Goal: Register for event/course

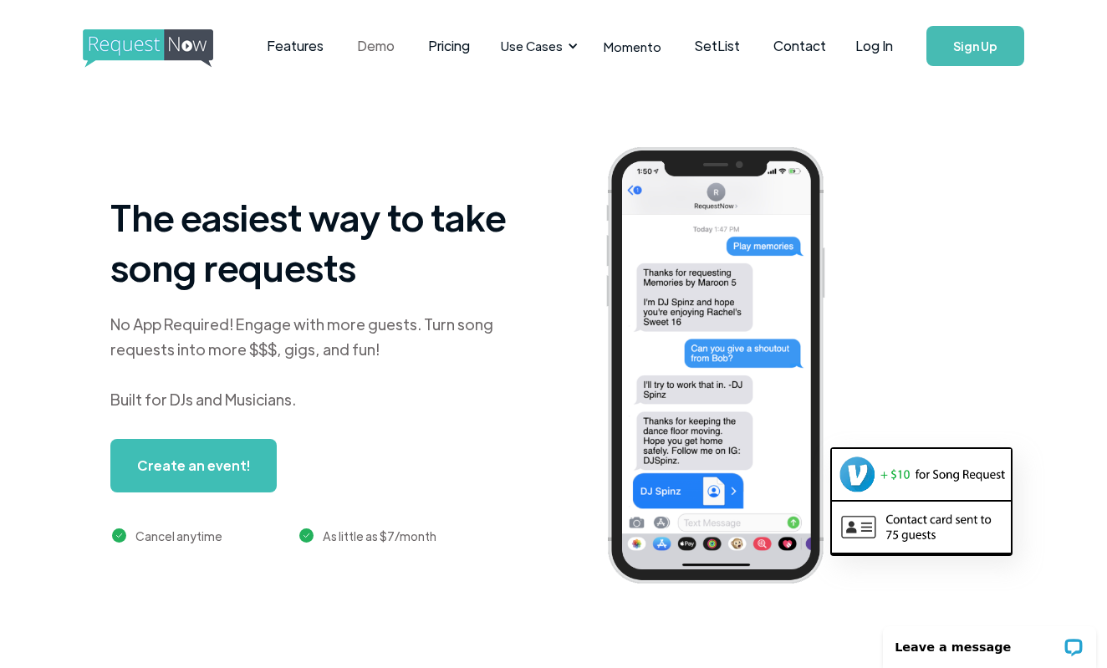
click at [365, 43] on link "Demo" at bounding box center [375, 46] width 71 height 52
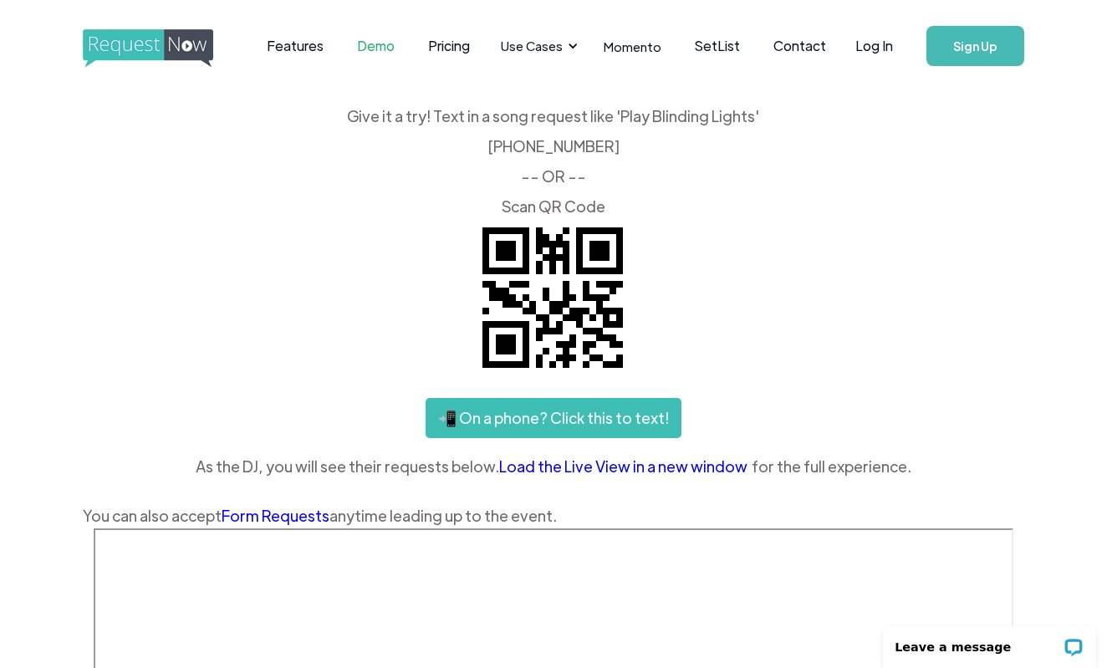
click at [954, 56] on link "Sign Up" at bounding box center [976, 46] width 98 height 40
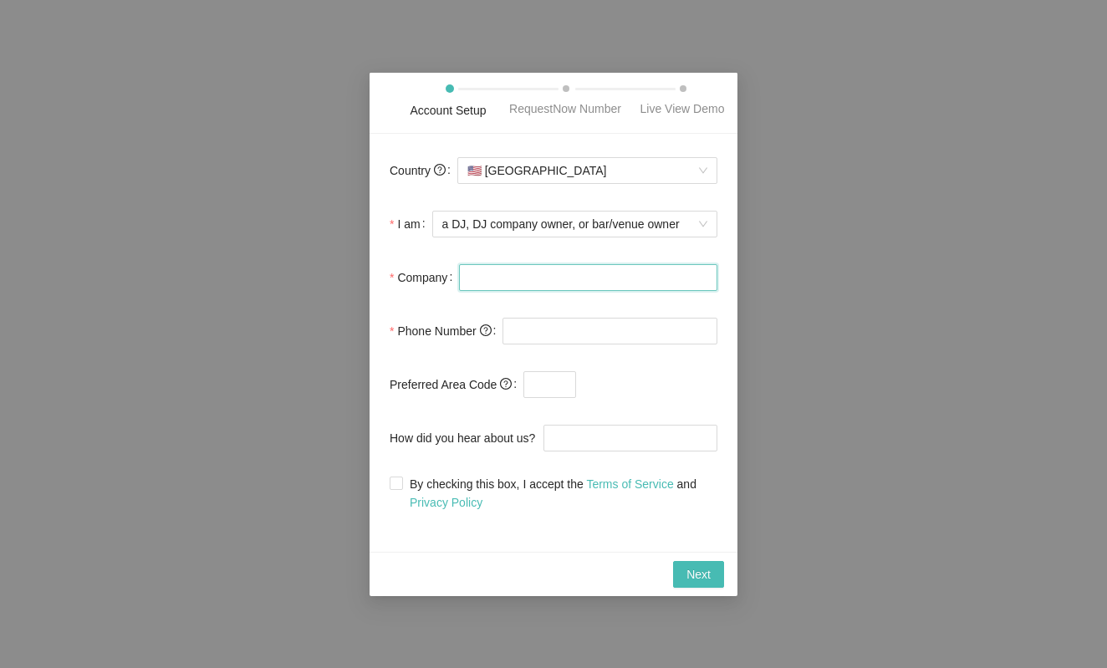
type input "j"
type input "J&J Event Solutions"
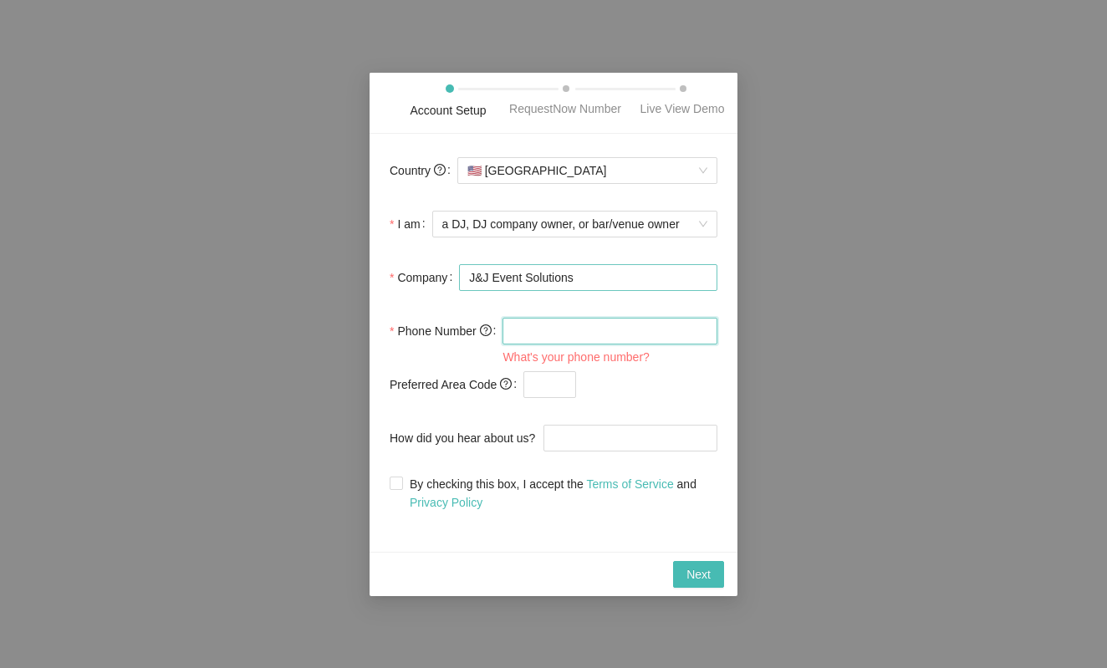
type input "3"
type input "[PHONE_NUMBER]"
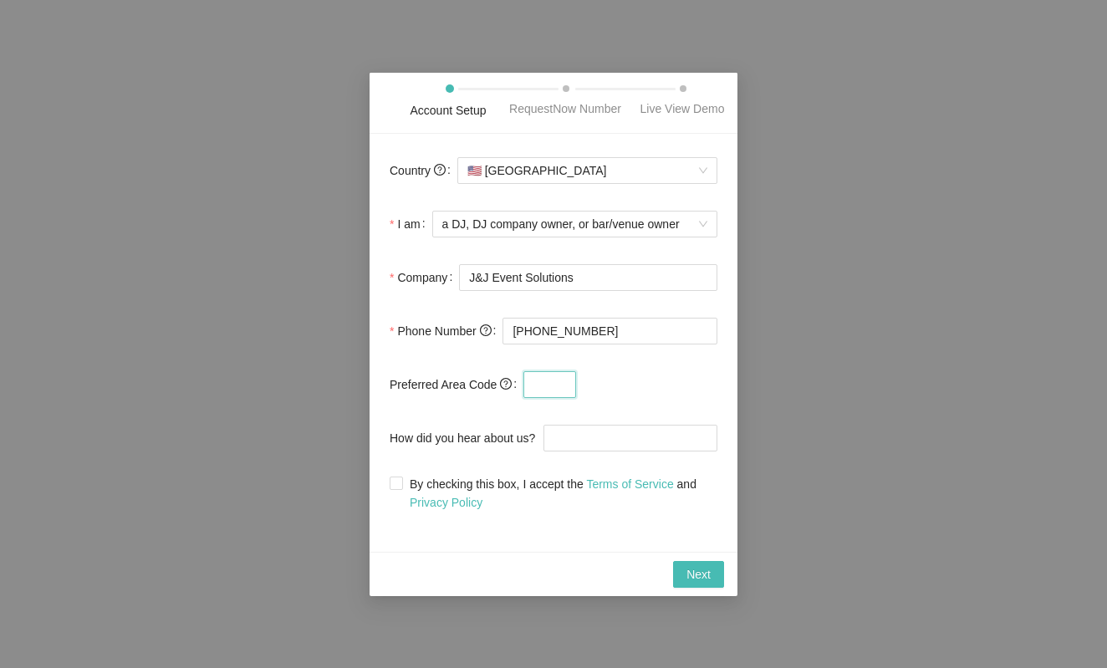
click at [552, 388] on input "text" at bounding box center [550, 384] width 53 height 27
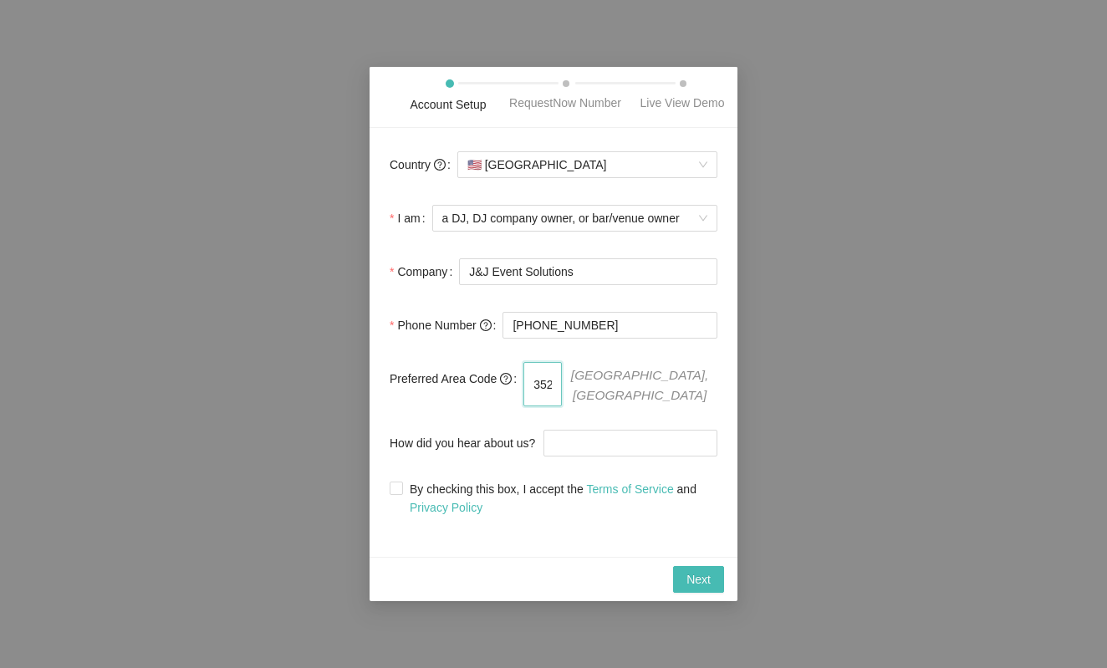
type input "352"
click at [490, 432] on label "How did you hear about us?" at bounding box center [467, 443] width 154 height 33
click at [544, 432] on input "How did you hear about us?" at bounding box center [631, 443] width 174 height 27
type input "chatgpt"
click at [394, 495] on span at bounding box center [396, 488] width 13 height 13
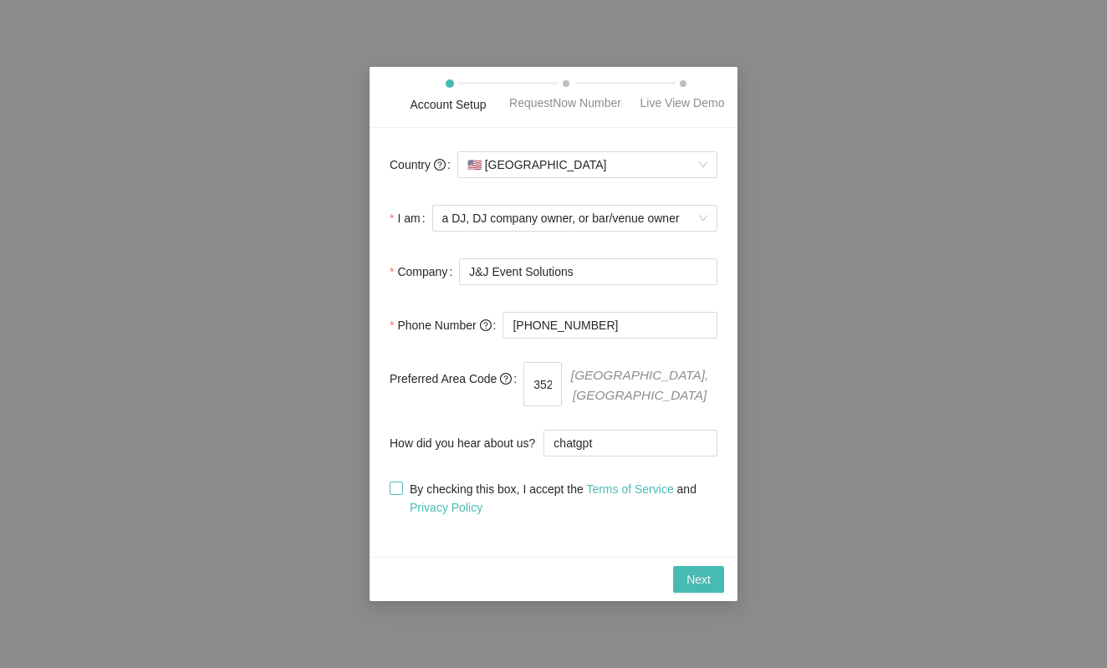
click at [394, 494] on input "By checking this box, I accept the Terms of Service and Privacy Policy" at bounding box center [396, 488] width 12 height 12
checkbox input "true"
click at [698, 583] on span "Next" at bounding box center [699, 579] width 24 height 18
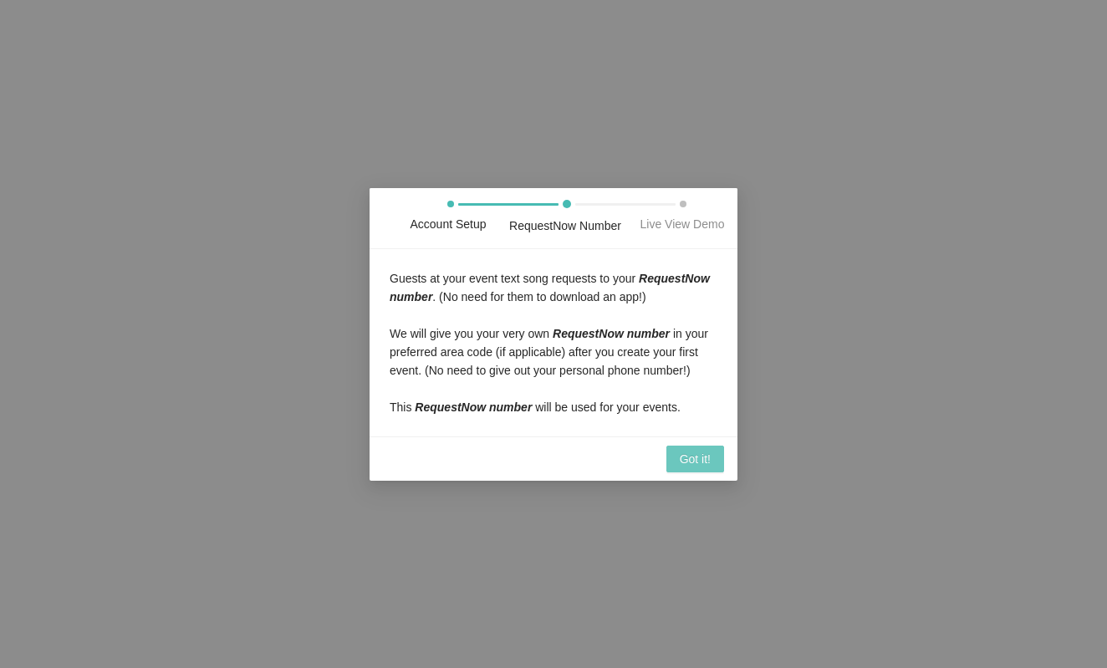
click at [693, 468] on span "Got it!" at bounding box center [695, 459] width 31 height 18
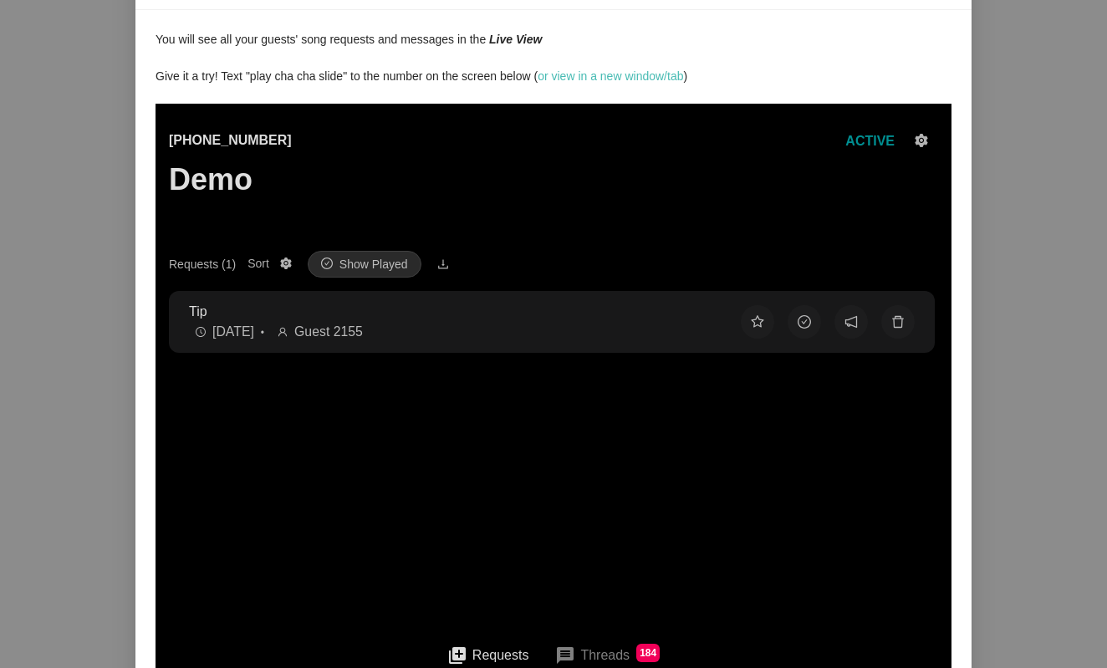
scroll to position [57, 0]
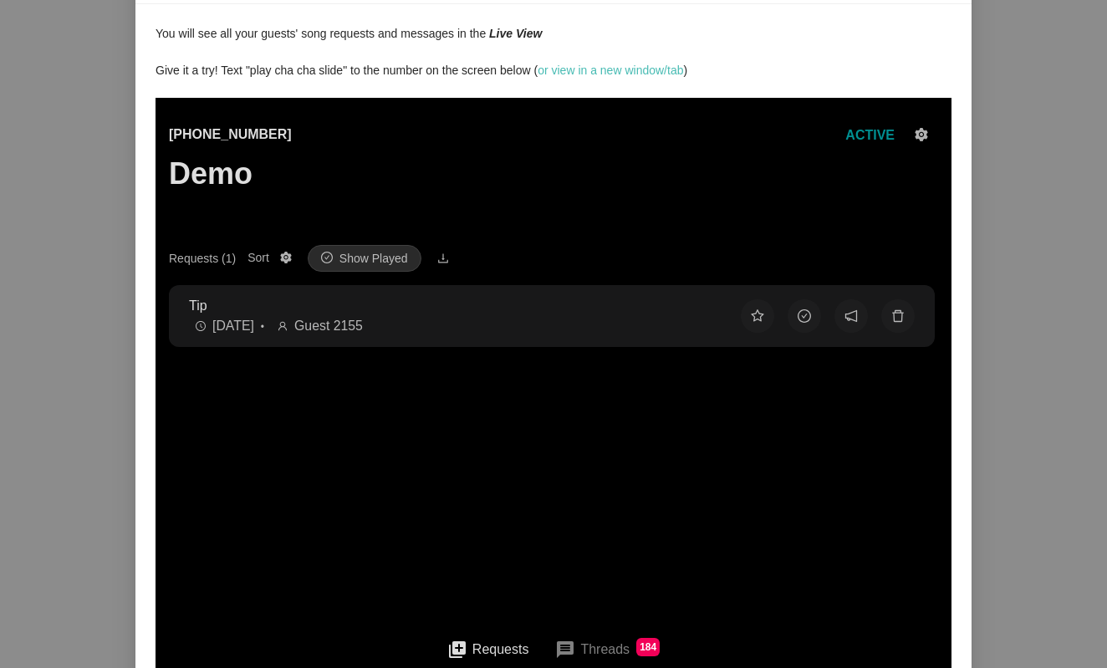
click at [436, 299] on p "Tip" at bounding box center [451, 305] width 525 height 21
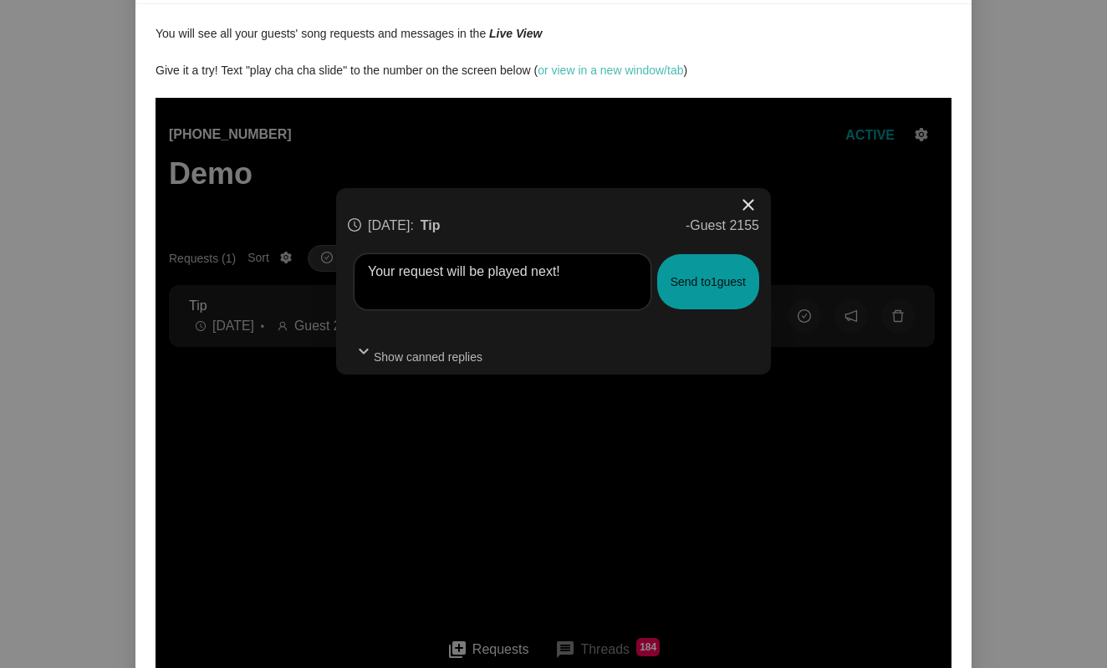
scroll to position [84, 0]
click at [743, 195] on span "close" at bounding box center [749, 205] width 20 height 20
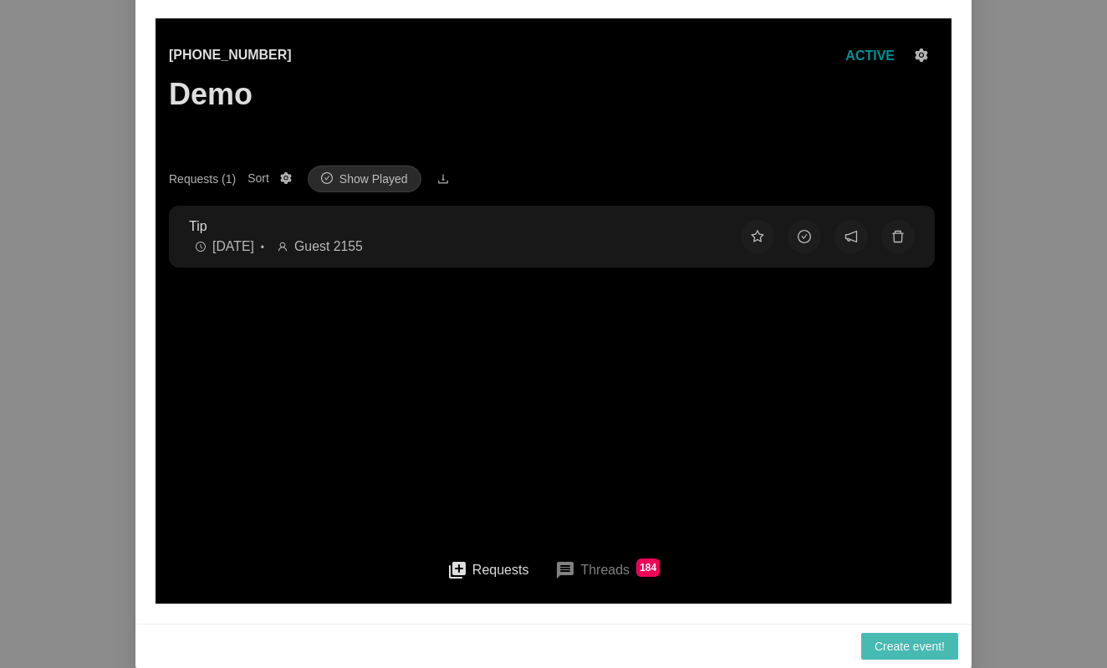
scroll to position [153, 0]
click at [904, 651] on span "Create event!" at bounding box center [910, 646] width 70 height 18
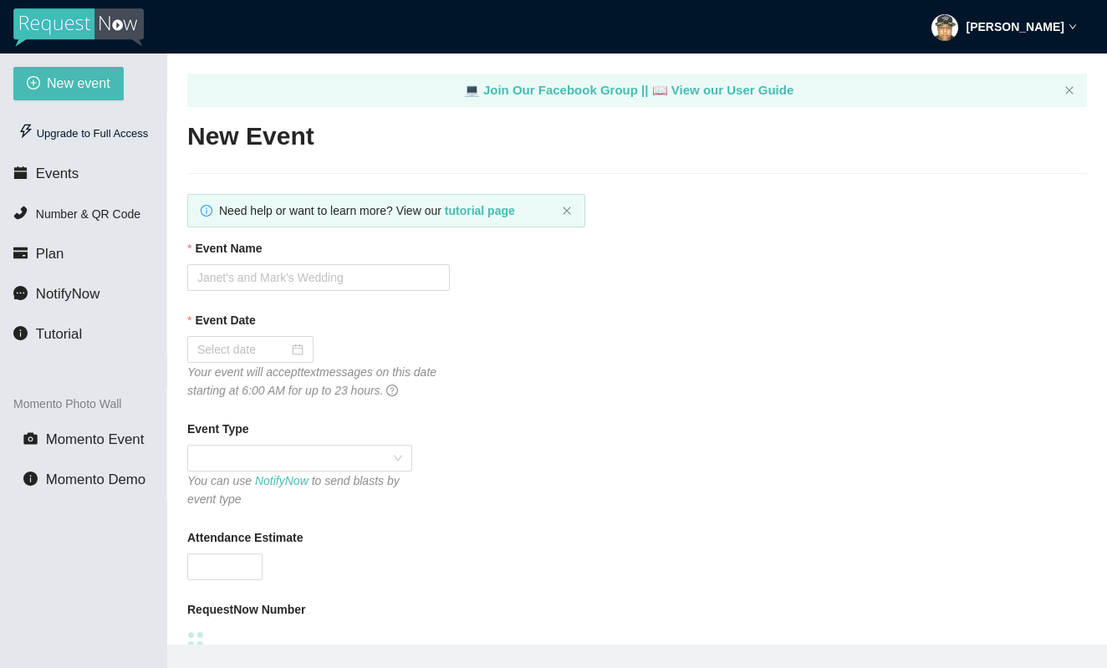
type textarea "[URL][DOMAIN_NAME]"
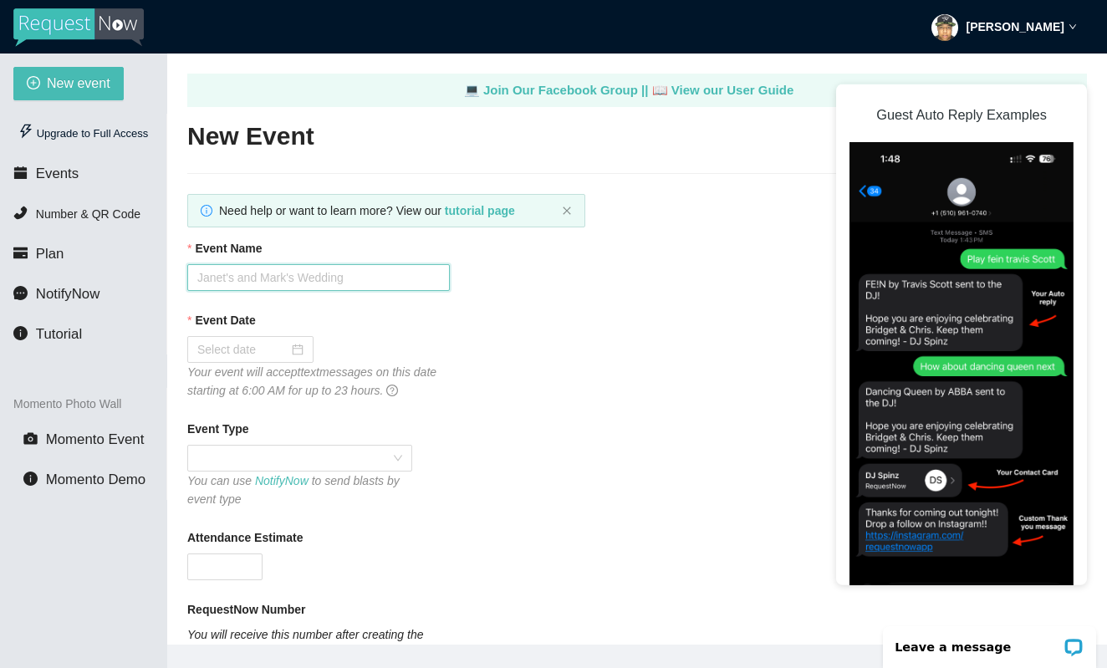
click at [341, 280] on input "Event Name" at bounding box center [318, 277] width 263 height 27
type input "Bartow 2025 Homecoming"
click at [295, 346] on div at bounding box center [250, 349] width 106 height 18
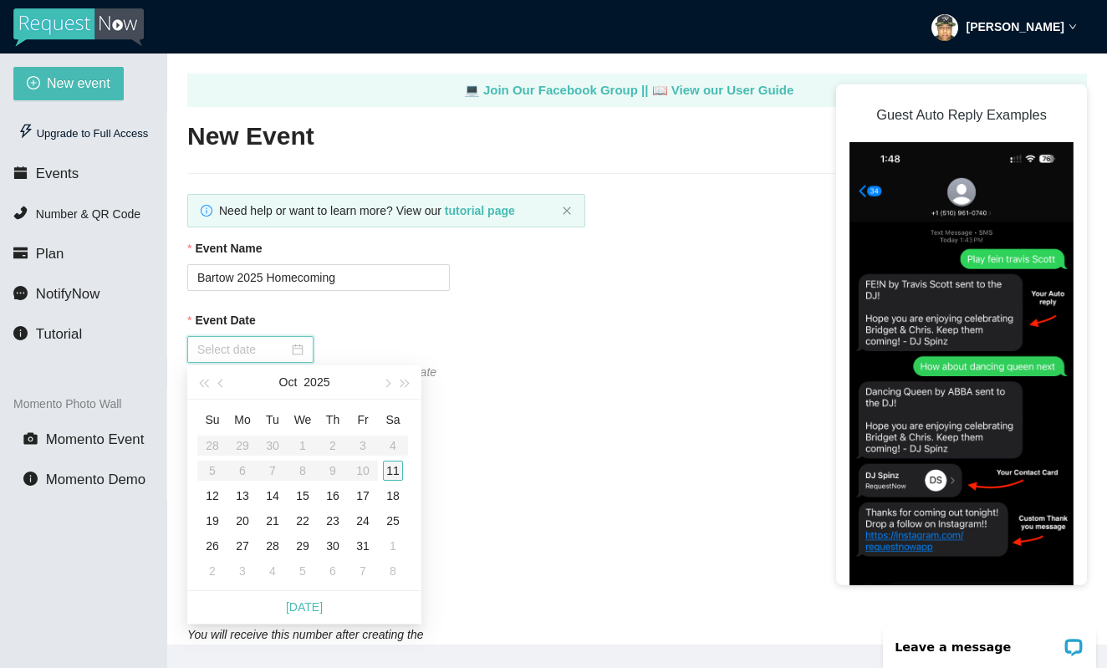
type input "[DATE]"
click at [391, 471] on div "11" at bounding box center [393, 471] width 20 height 20
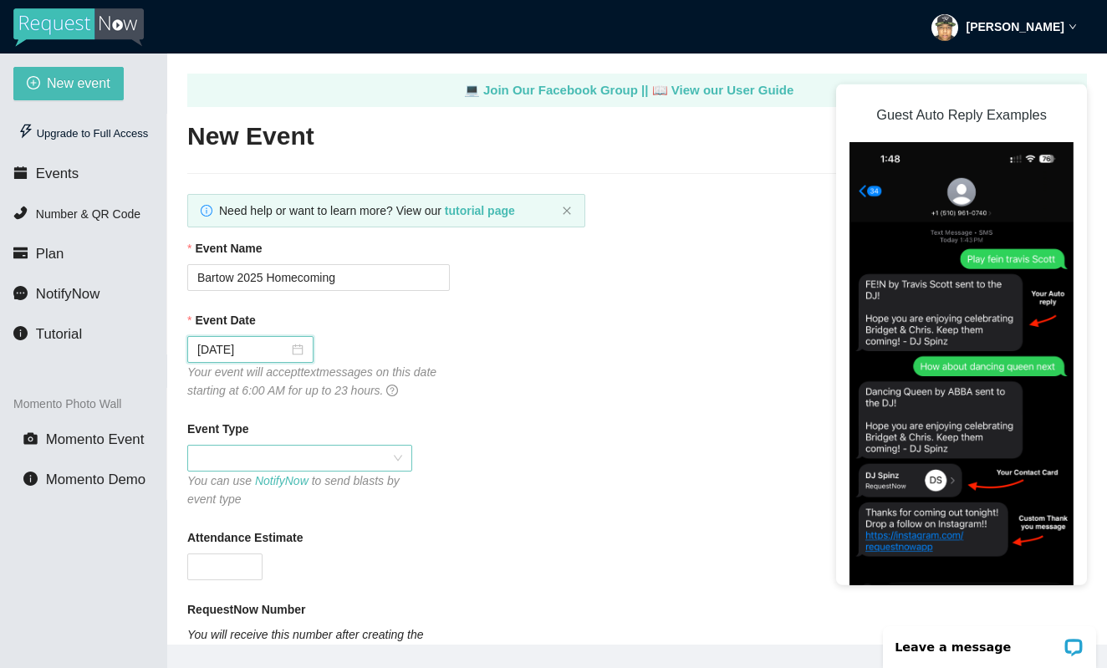
click at [395, 457] on span at bounding box center [299, 458] width 205 height 25
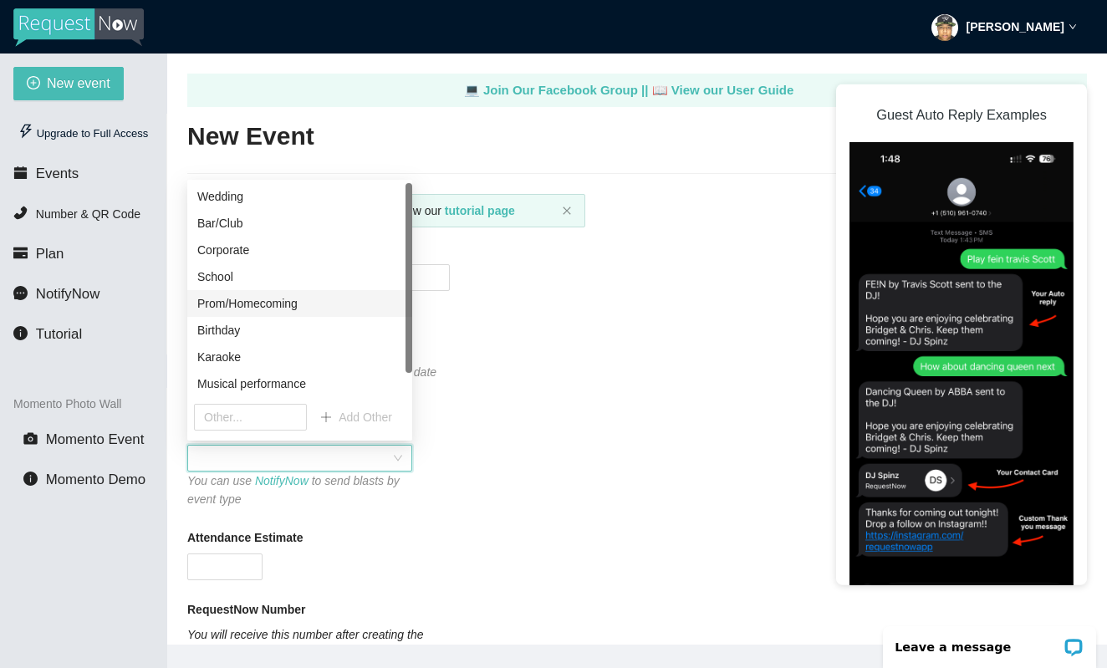
click at [336, 304] on div "Prom/Homecoming" at bounding box center [299, 303] width 205 height 18
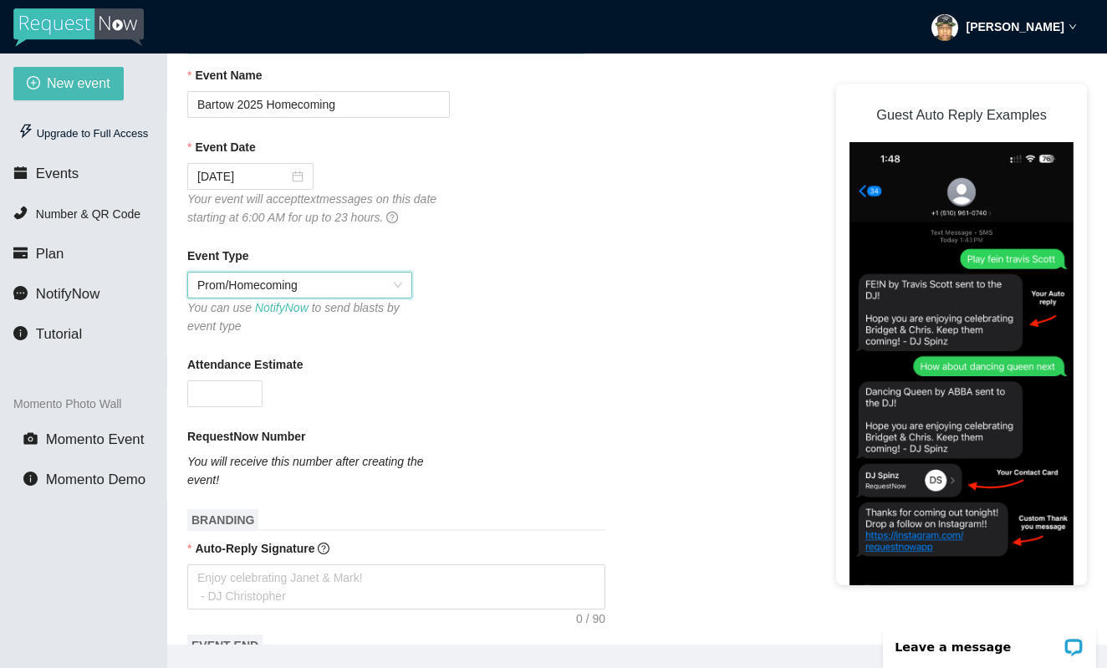
scroll to position [191, 0]
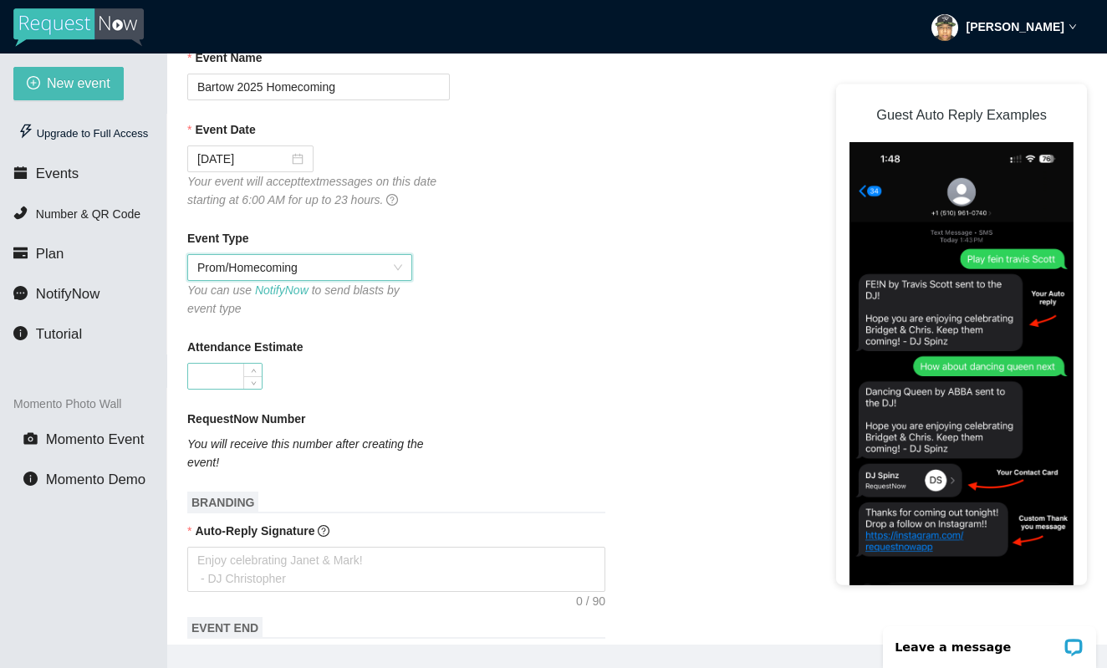
click at [218, 371] on input "Attendance Estimate" at bounding box center [225, 376] width 74 height 25
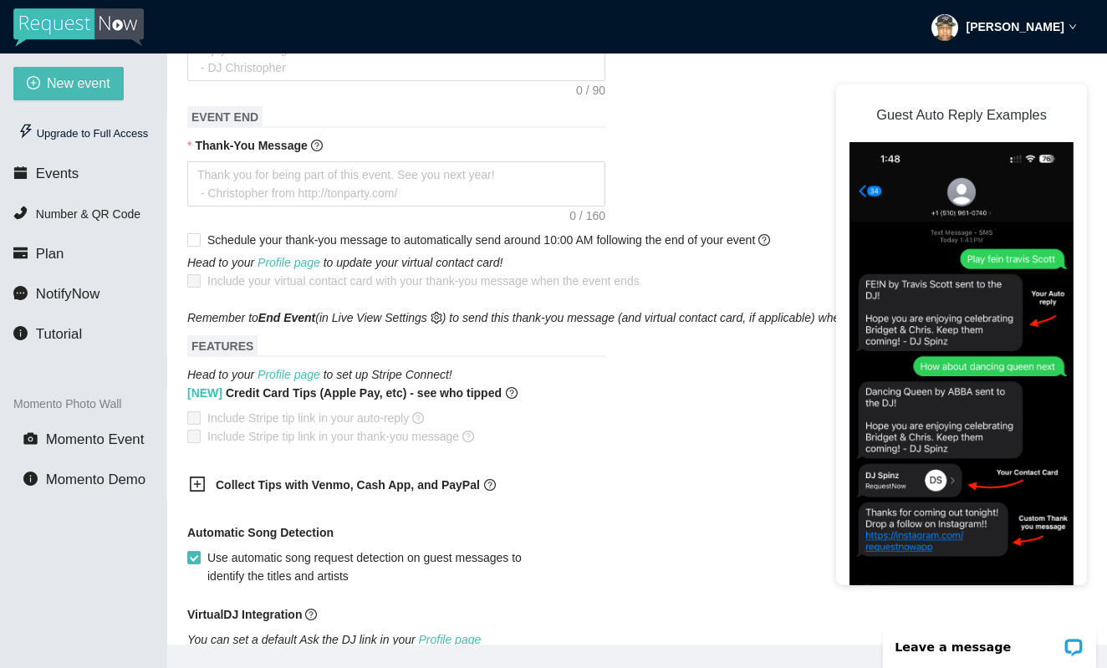
scroll to position [703, 0]
type input "400"
click at [197, 486] on icon "plus-square" at bounding box center [197, 482] width 17 height 17
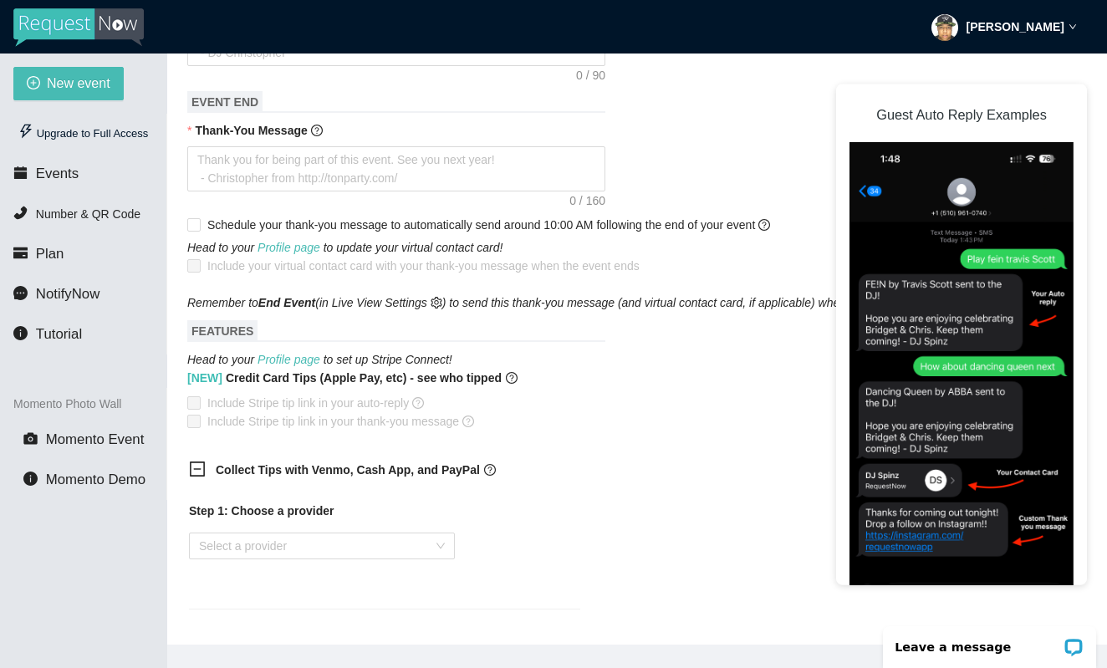
scroll to position [719, 0]
click at [197, 466] on icon "minus-square" at bounding box center [197, 467] width 17 height 17
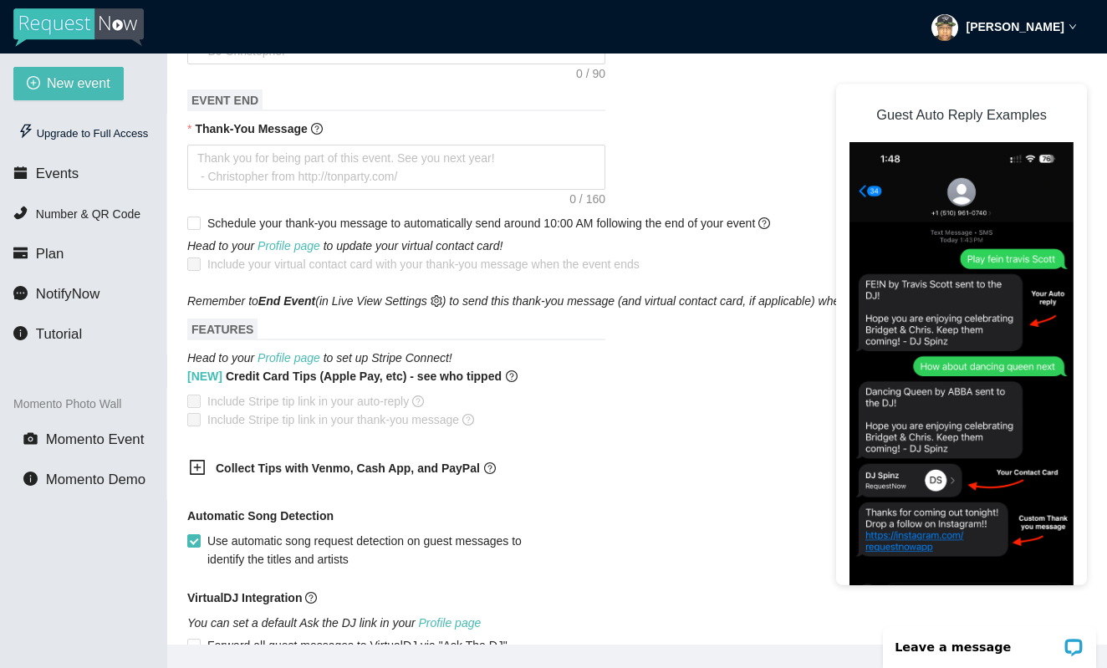
click at [200, 467] on icon "plus-square" at bounding box center [198, 468] width 8 height 8
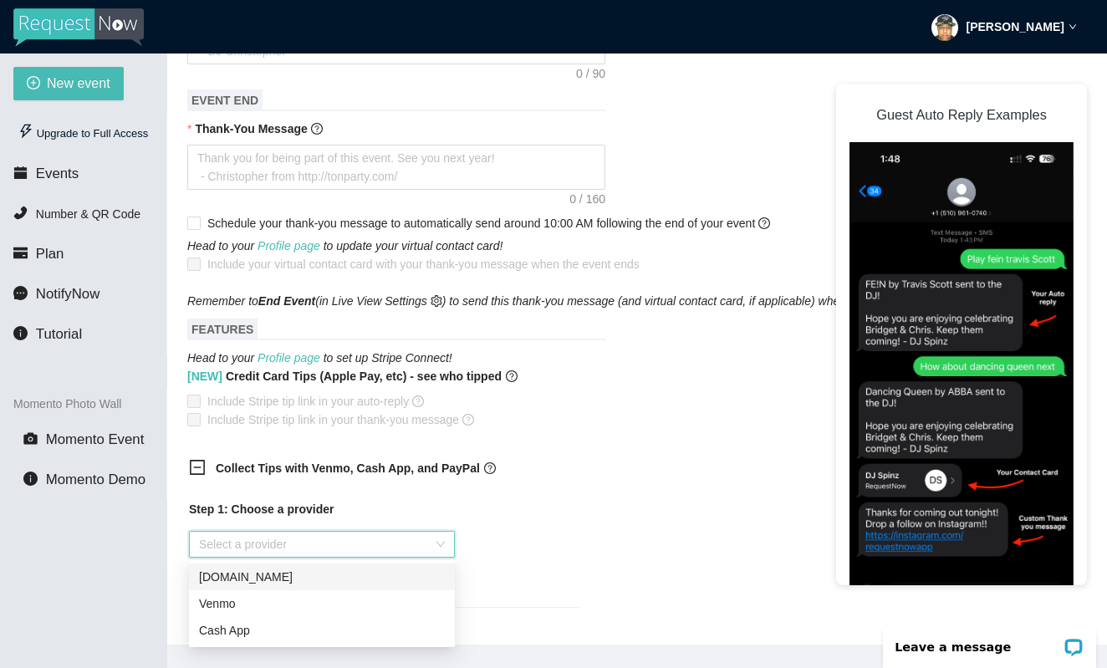
click at [218, 545] on input "search" at bounding box center [316, 544] width 234 height 25
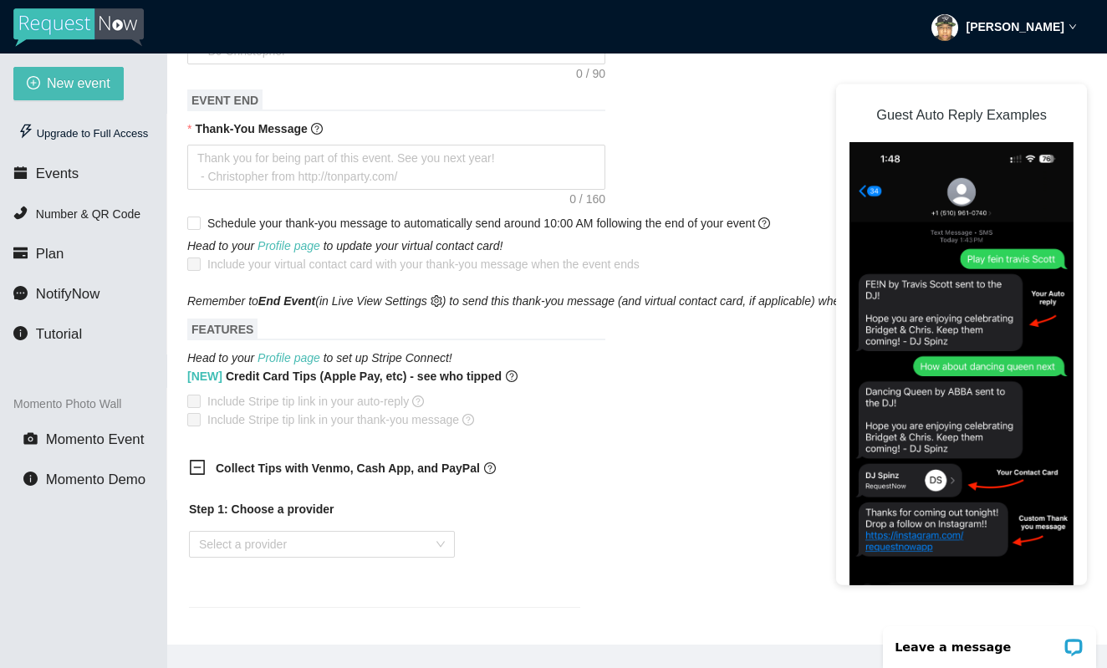
click at [194, 464] on icon "minus-square" at bounding box center [197, 467] width 17 height 17
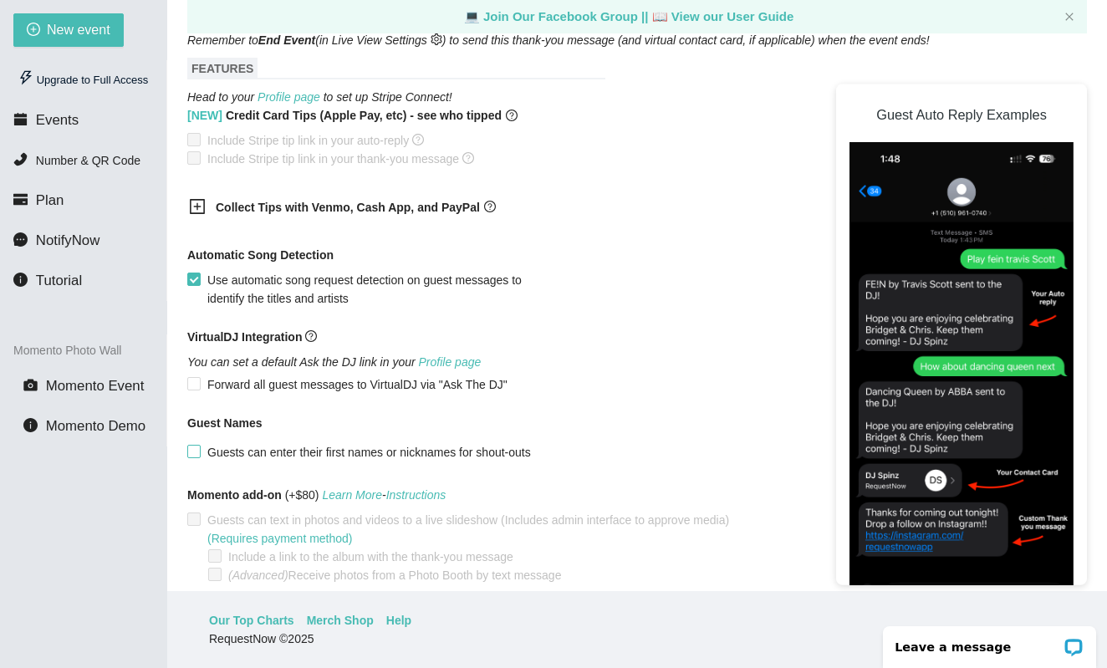
scroll to position [54, 0]
click at [195, 449] on input "Guests can enter their first names or nicknames for shout-outs" at bounding box center [193, 451] width 12 height 12
checkbox input "true"
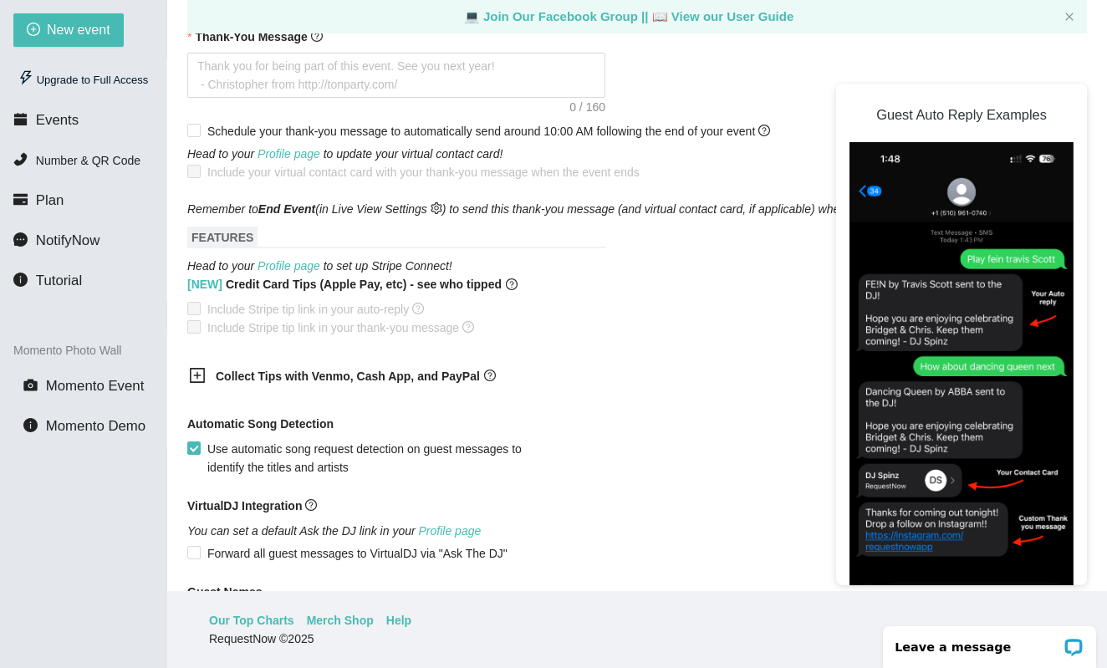
scroll to position [754, 0]
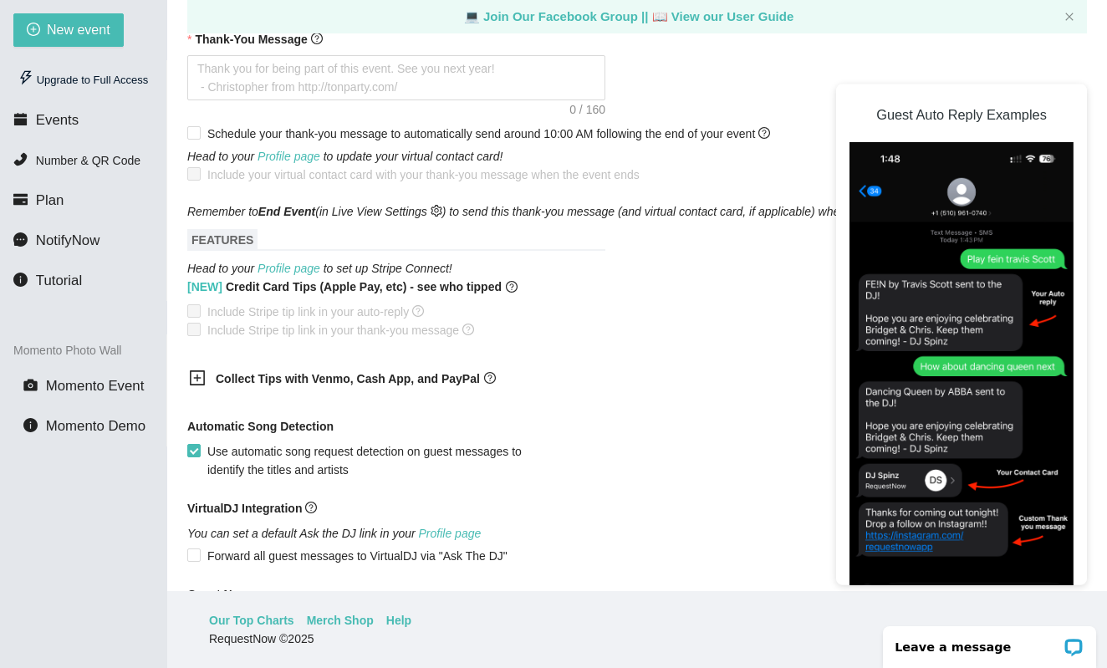
click at [196, 379] on icon "plus-square" at bounding box center [197, 378] width 17 height 17
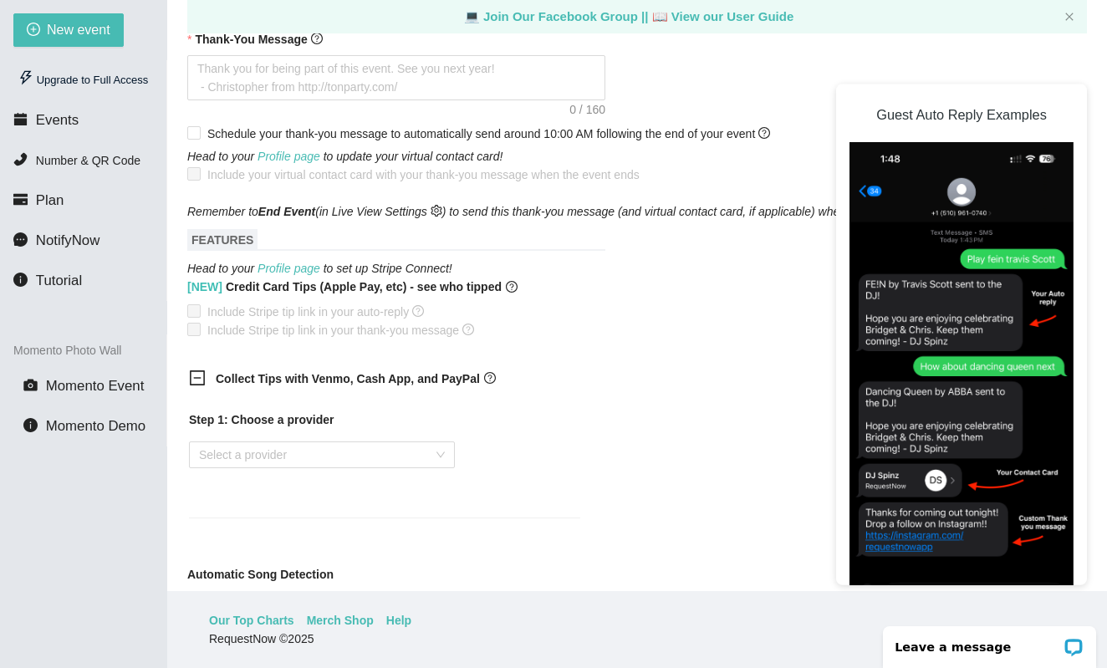
click at [196, 379] on icon "minus-square" at bounding box center [197, 378] width 17 height 17
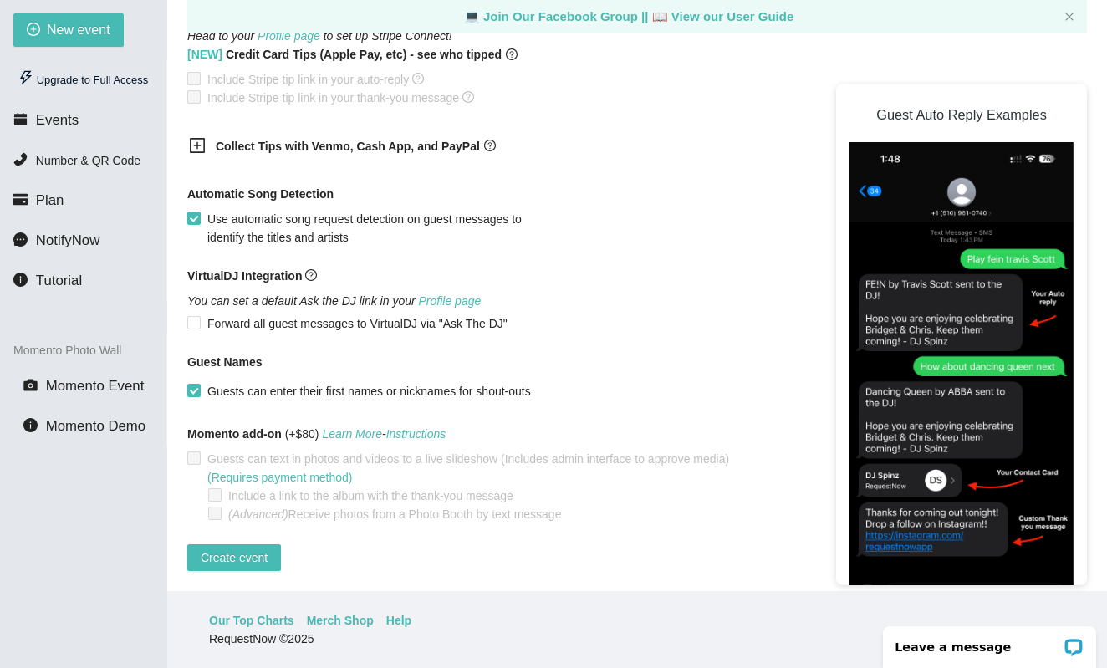
scroll to position [54, 0]
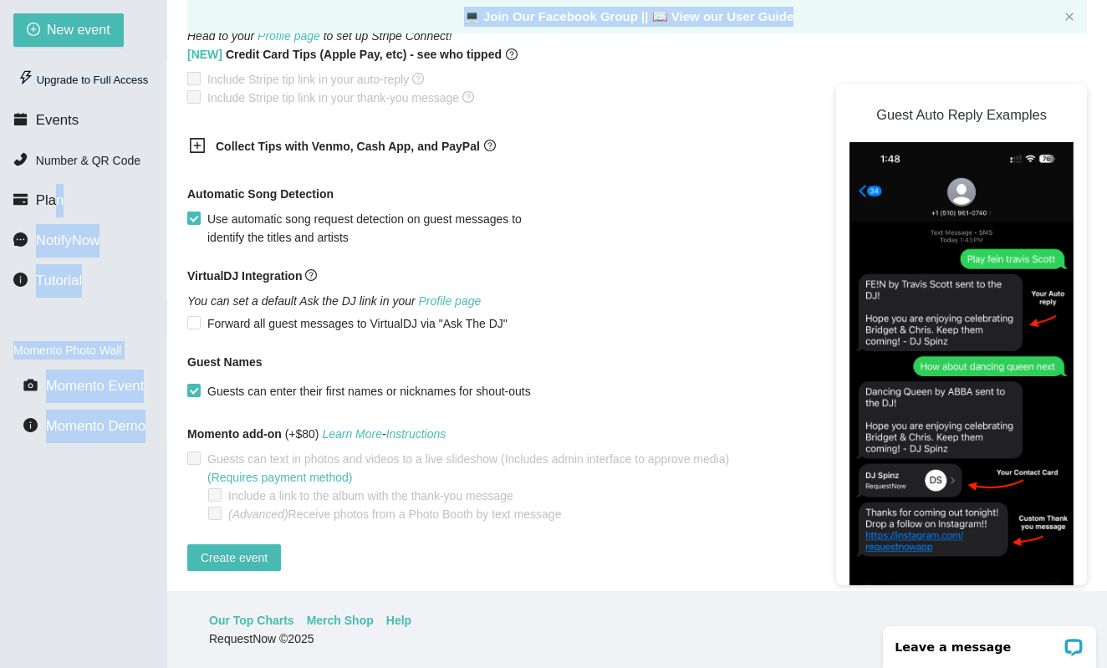
drag, startPoint x: 59, startPoint y: 203, endPoint x: 886, endPoint y: -3, distance: 852.7
click at [886, 0] on html "[PERSON_NAME] New event Upgrade to Full Access Events Number & QR Code Plan Not…" at bounding box center [553, 280] width 1107 height 668
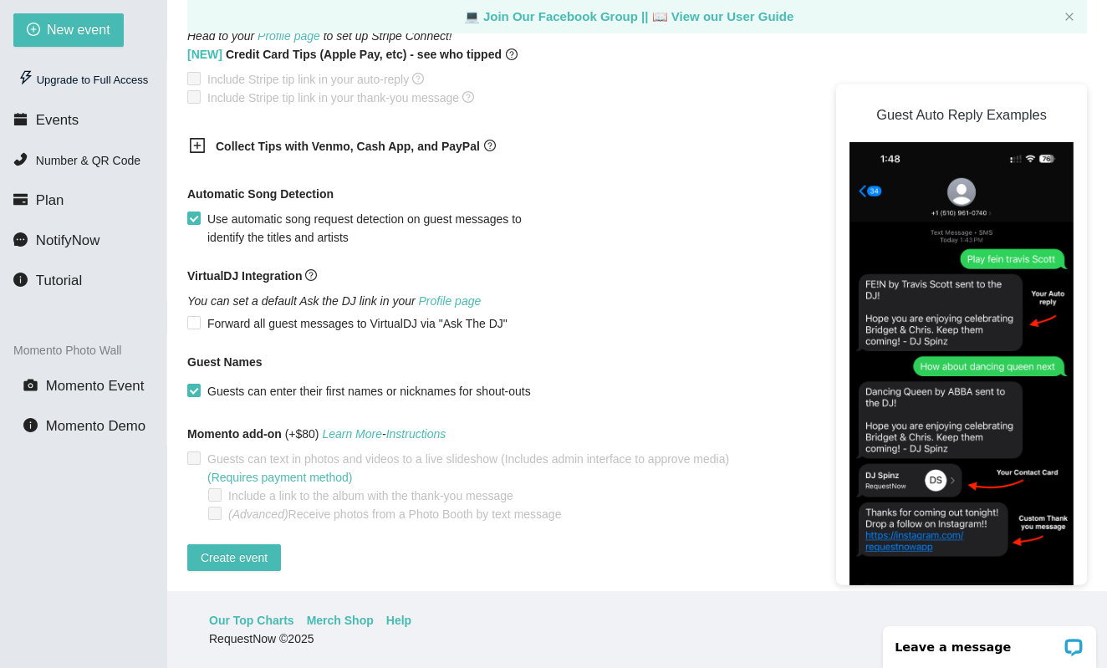
click at [787, 127] on div "Collect Tips with Venmo, Cash App, and PayPal Step 1: Choose a provider Select …" at bounding box center [637, 147] width 900 height 41
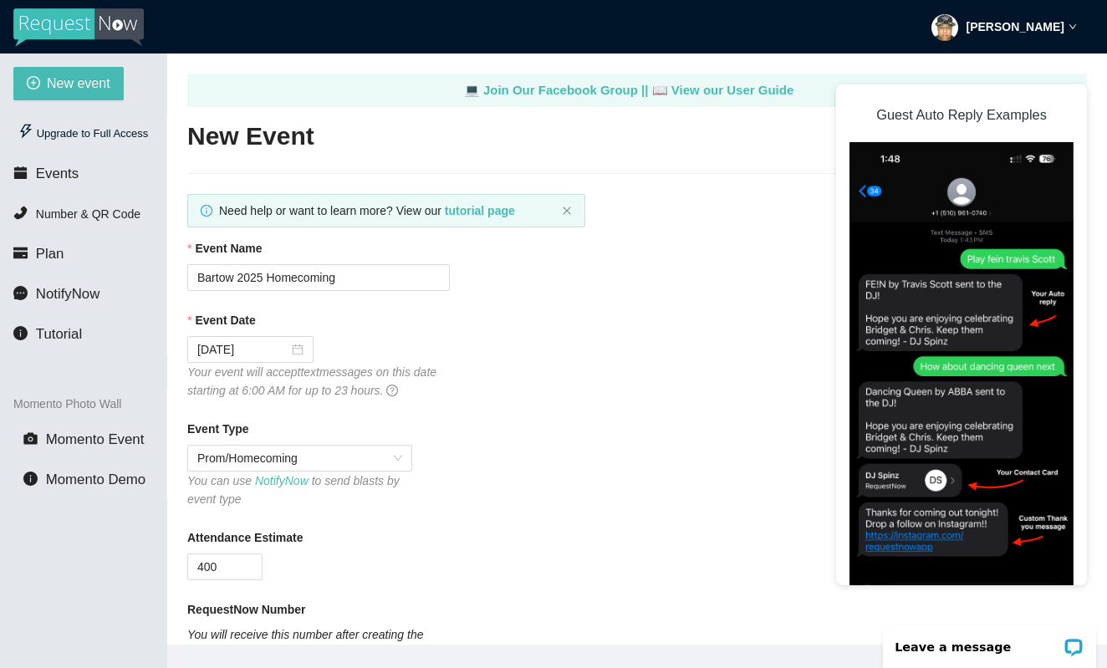
scroll to position [0, 0]
